Goal: Contribute content

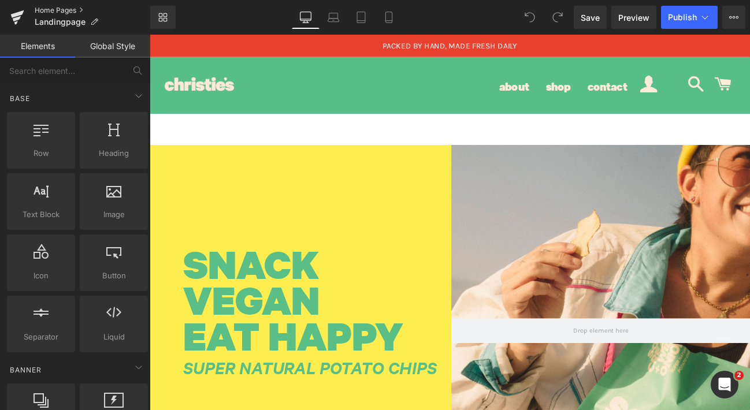
click at [81, 6] on link "Home Pages" at bounding box center [93, 10] width 116 height 9
click at [168, 20] on link "Library" at bounding box center [162, 17] width 25 height 23
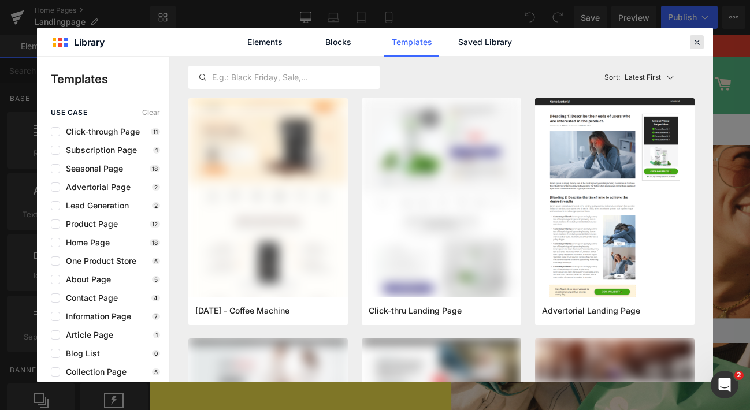
click at [701, 38] on icon at bounding box center [697, 42] width 10 height 10
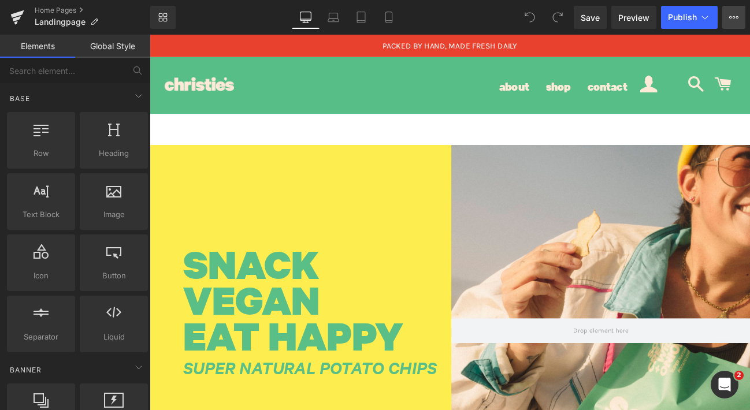
click at [740, 17] on button "View Live Page View with current Template Save Template to Library Schedule Pub…" at bounding box center [733, 17] width 23 height 23
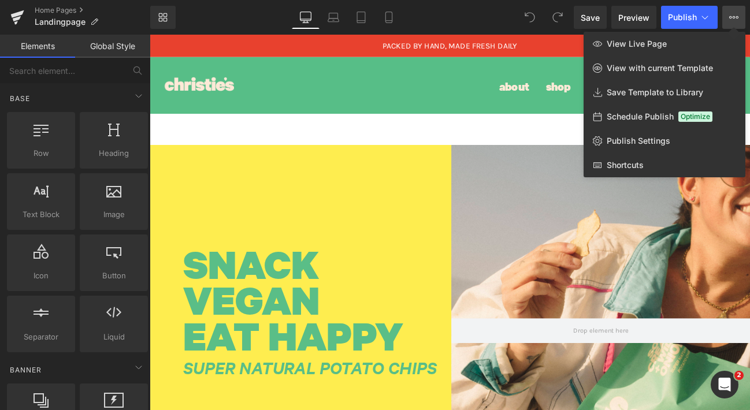
click at [521, 20] on span at bounding box center [529, 17] width 23 height 23
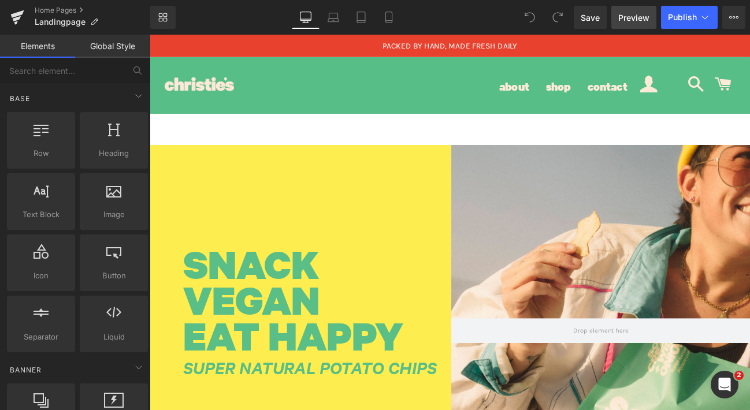
click at [645, 17] on span "Preview" at bounding box center [633, 18] width 31 height 12
click at [337, 18] on icon at bounding box center [334, 18] width 12 height 12
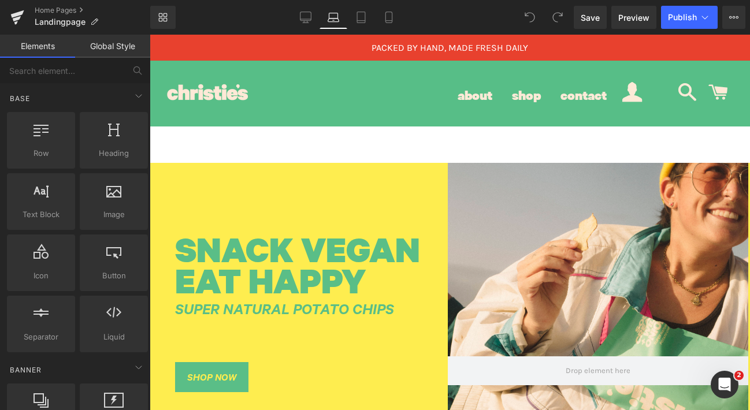
scroll to position [128, 0]
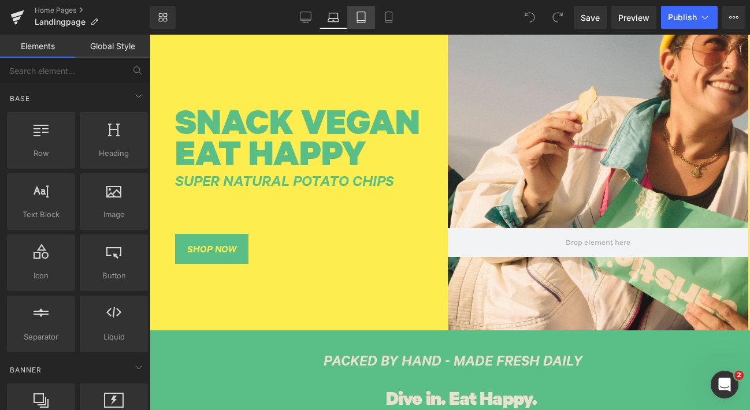
click at [362, 19] on icon at bounding box center [361, 18] width 12 height 12
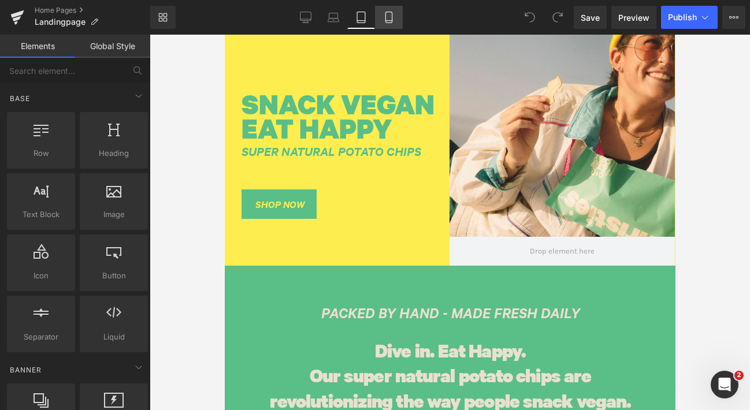
click at [389, 18] on icon at bounding box center [389, 18] width 12 height 12
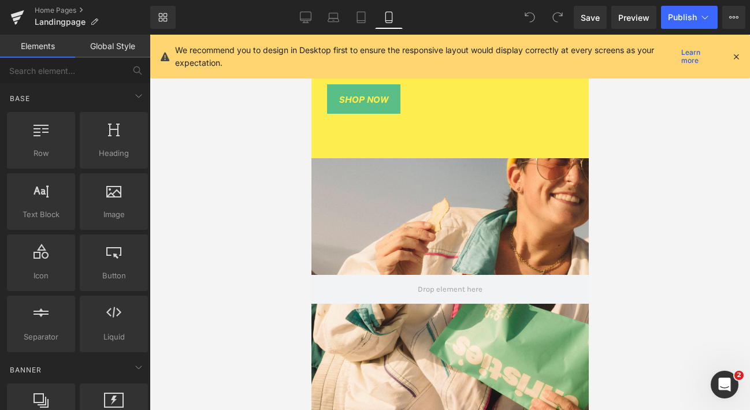
scroll to position [0, 0]
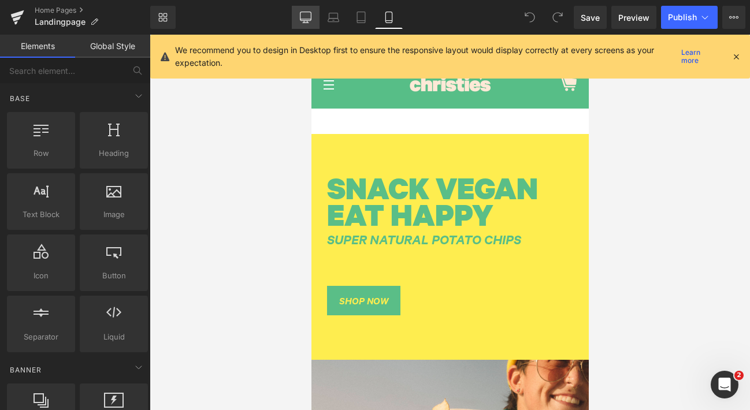
click at [311, 13] on icon at bounding box center [305, 16] width 11 height 9
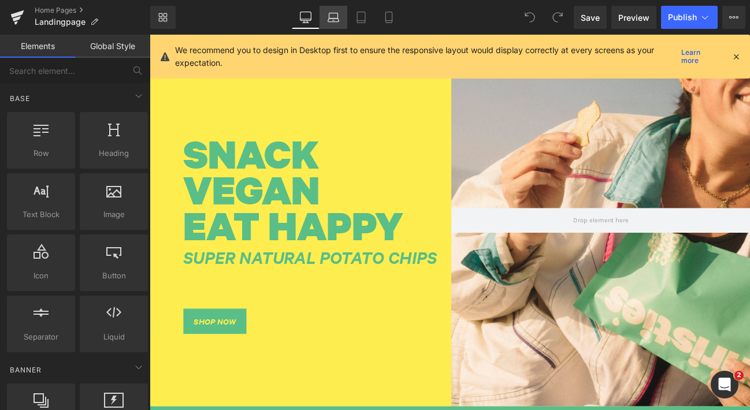
click at [327, 16] on link "Laptop" at bounding box center [334, 17] width 28 height 23
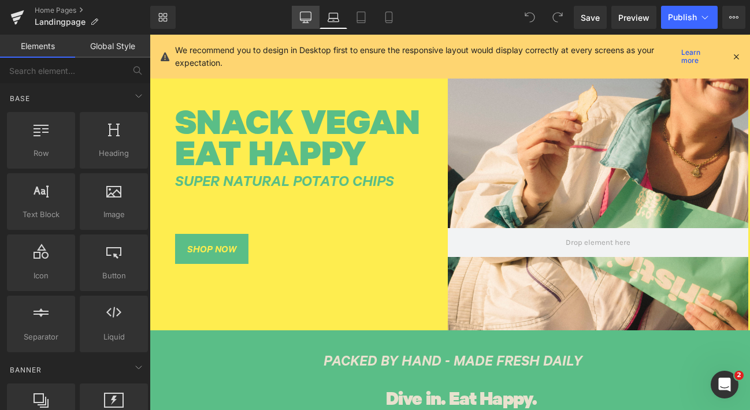
click at [305, 16] on icon at bounding box center [306, 18] width 12 height 12
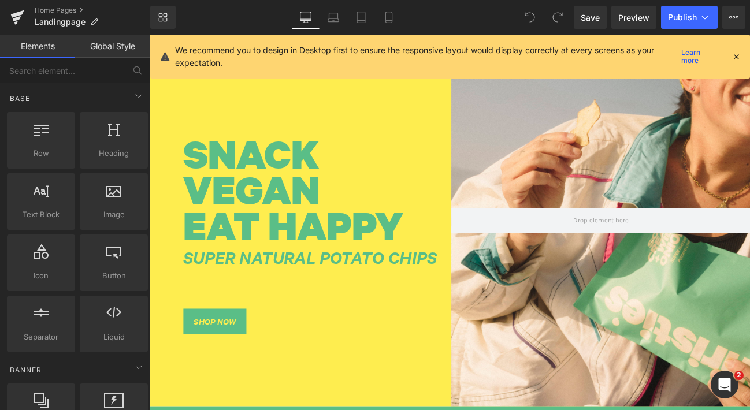
click at [737, 55] on icon at bounding box center [736, 56] width 10 height 10
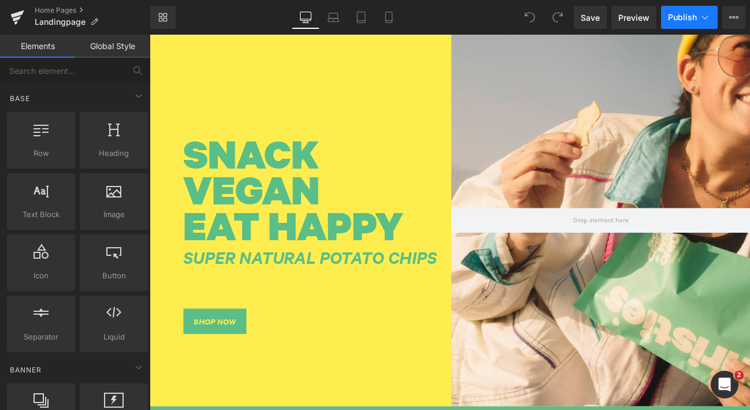
click at [705, 20] on icon at bounding box center [705, 18] width 12 height 12
click at [730, 19] on icon at bounding box center [733, 17] width 9 height 9
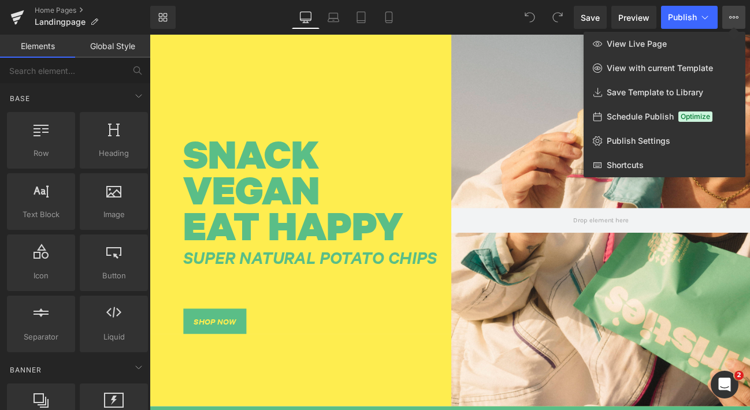
click at [385, 100] on div at bounding box center [450, 223] width 600 height 376
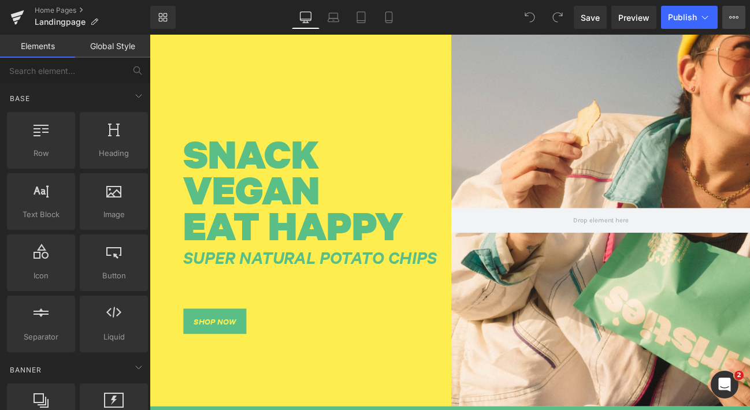
click at [737, 13] on icon at bounding box center [733, 17] width 9 height 9
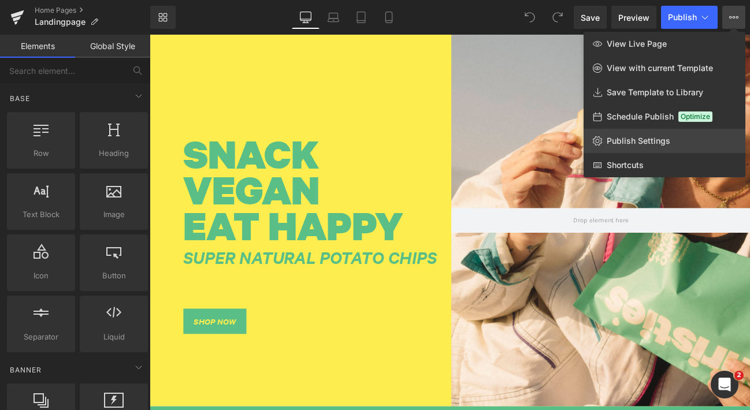
click at [644, 139] on span "Publish Settings" at bounding box center [639, 141] width 64 height 10
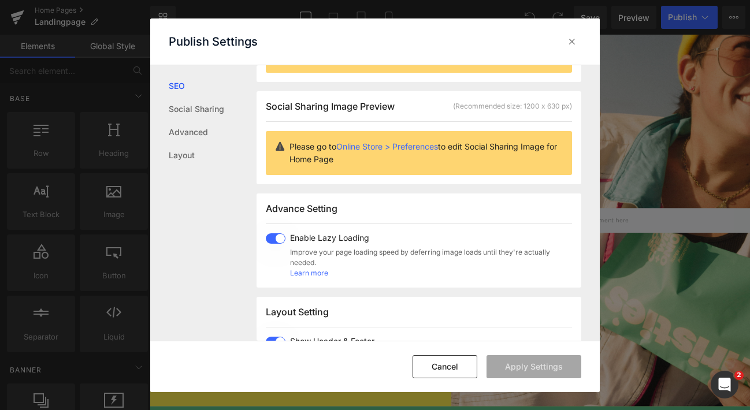
scroll to position [0, 0]
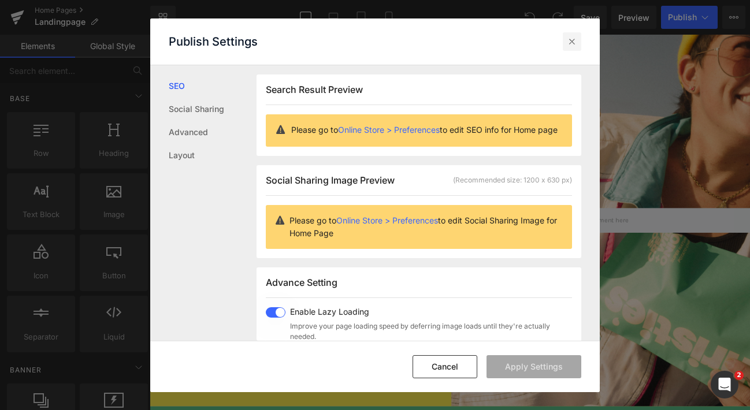
click at [570, 42] on icon at bounding box center [572, 42] width 12 height 12
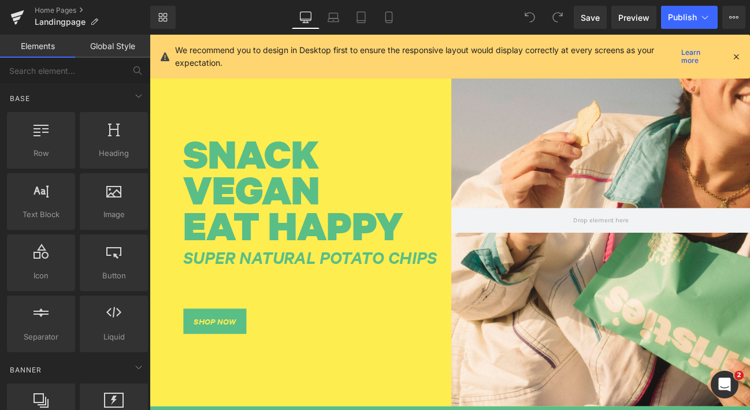
click at [730, 52] on div "We recommend you to design in Desktop first to ensure the responsive layout wou…" at bounding box center [453, 56] width 556 height 25
drag, startPoint x: 736, startPoint y: 55, endPoint x: 682, endPoint y: 24, distance: 62.4
click at [736, 55] on icon at bounding box center [736, 56] width 10 height 10
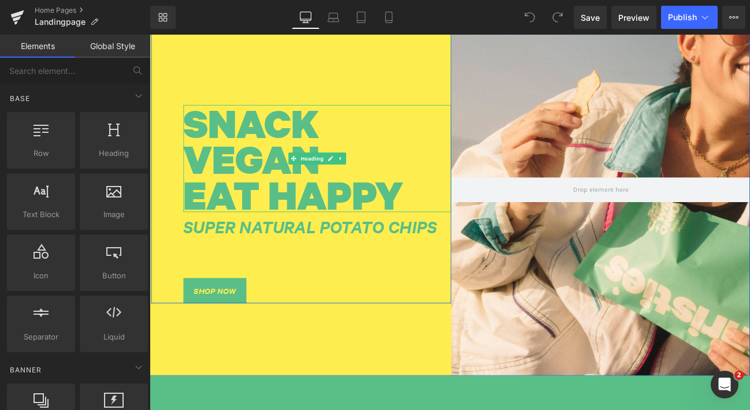
scroll to position [159, 0]
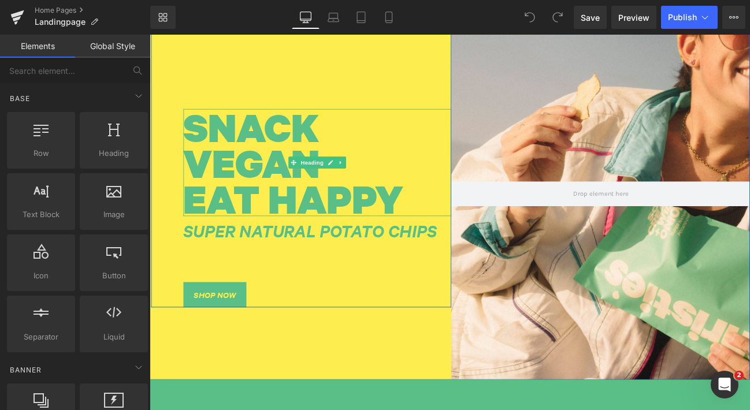
click at [266, 162] on h1 "SNACK VEGAN" at bounding box center [345, 162] width 312 height 83
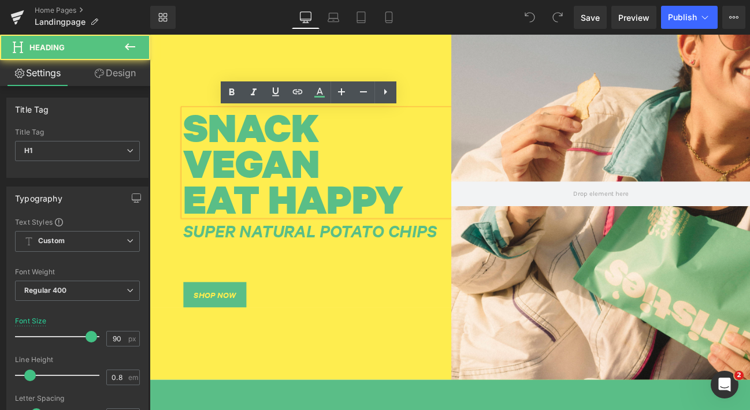
click at [278, 190] on h1 "SNACK VEGAN" at bounding box center [345, 162] width 312 height 83
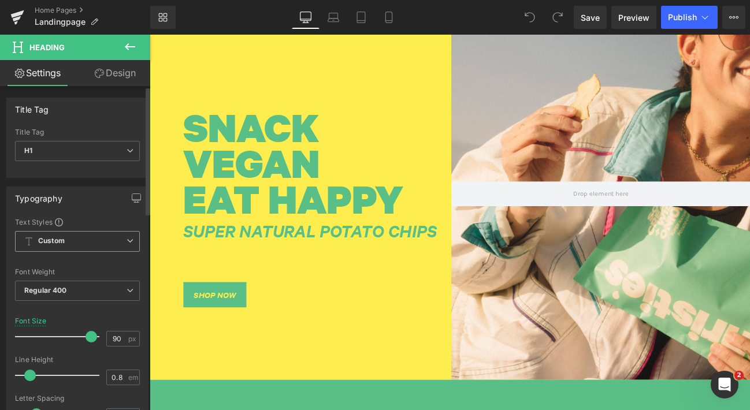
click at [128, 240] on icon at bounding box center [130, 240] width 7 height 7
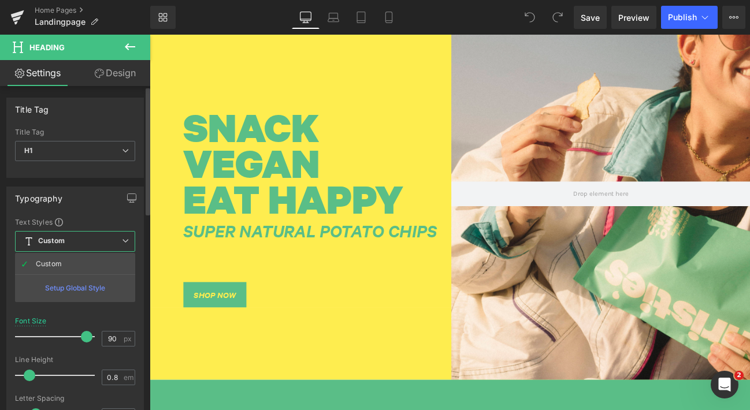
click at [126, 240] on icon at bounding box center [125, 240] width 7 height 7
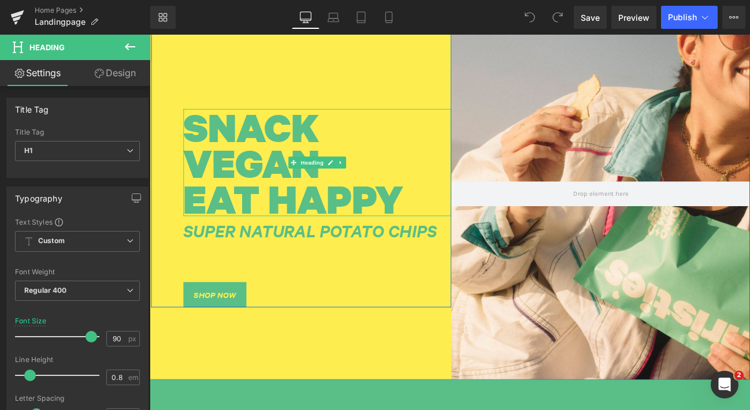
click at [355, 191] on h1 "SNACK VEGAN" at bounding box center [345, 162] width 312 height 83
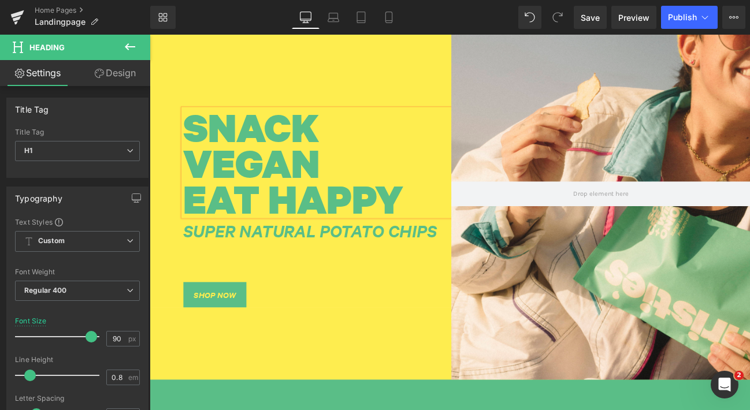
click at [658, 280] on div at bounding box center [676, 219] width 350 height 433
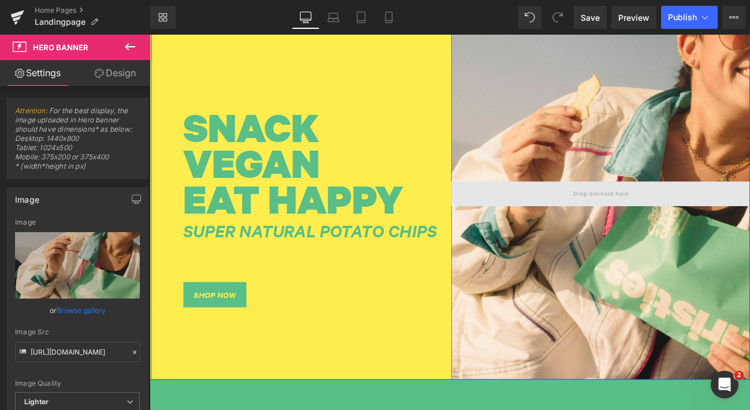
click at [655, 221] on span at bounding box center [675, 219] width 73 height 17
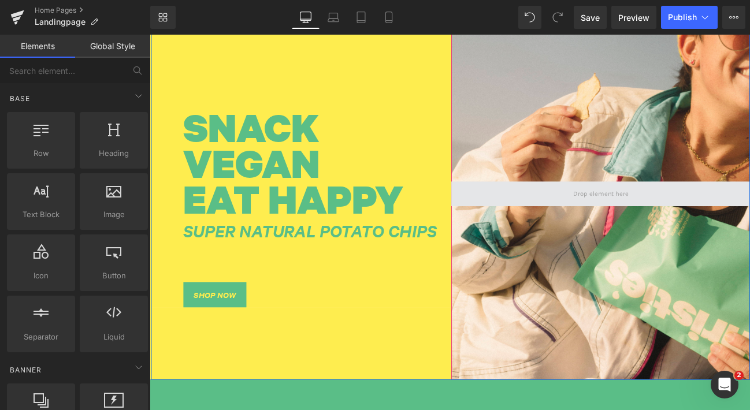
click at [652, 222] on span at bounding box center [675, 219] width 73 height 17
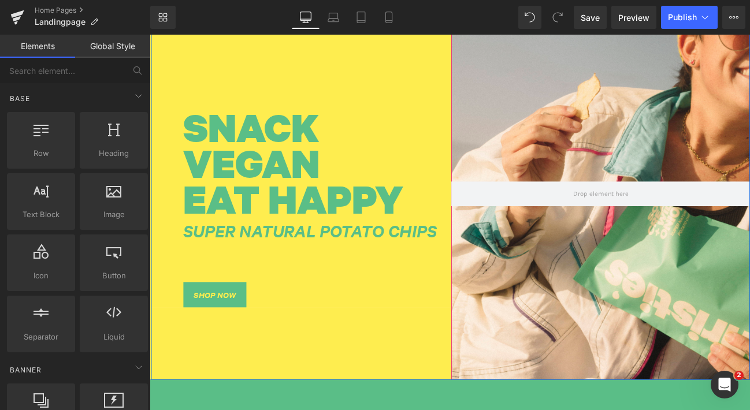
click at [637, 155] on div at bounding box center [676, 219] width 350 height 433
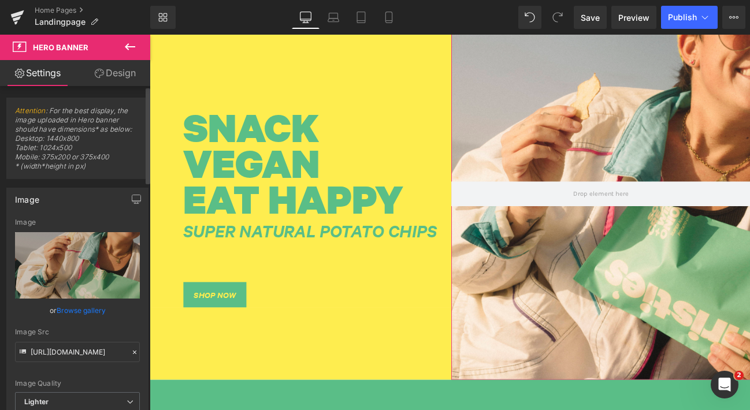
click at [87, 310] on link "Browse gallery" at bounding box center [81, 310] width 49 height 20
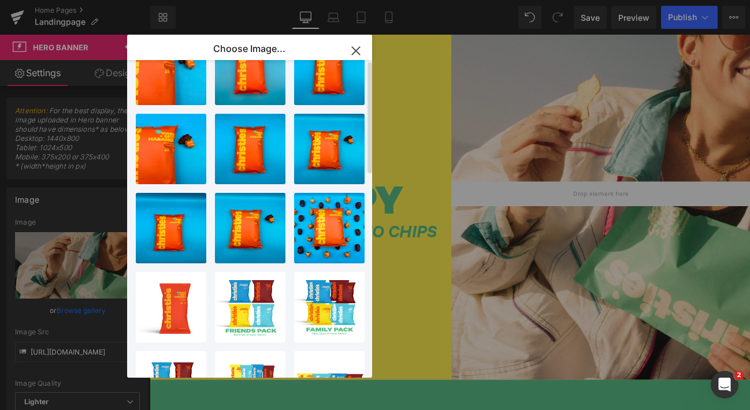
scroll to position [0, 0]
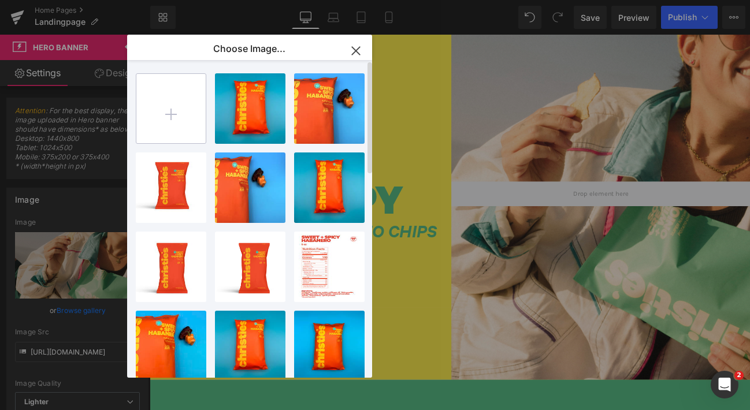
click at [177, 103] on input "file" at bounding box center [170, 108] width 69 height 69
type input "C:\fakepath\250901-Christies-Brand-Video.MOV"
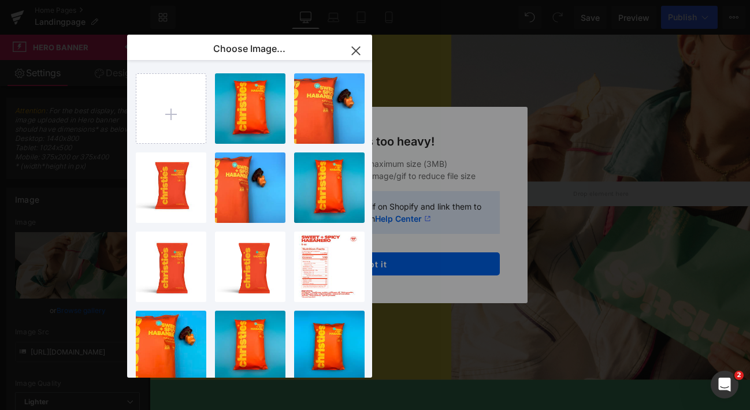
click at [359, 50] on icon "button" at bounding box center [356, 51] width 18 height 18
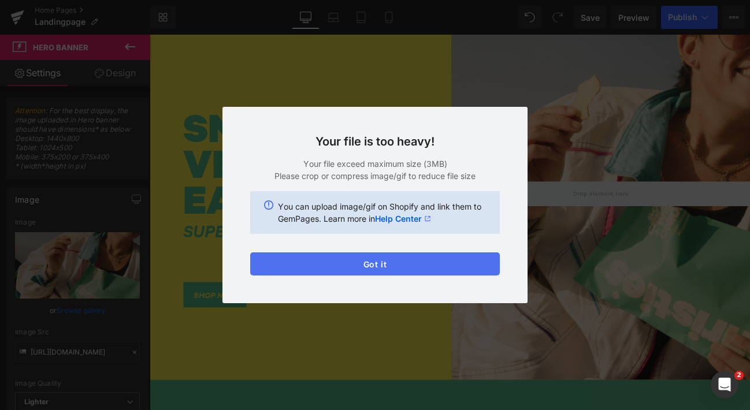
click at [396, 266] on button "Got it" at bounding box center [375, 264] width 250 height 23
